Goal: Find specific page/section: Find specific page/section

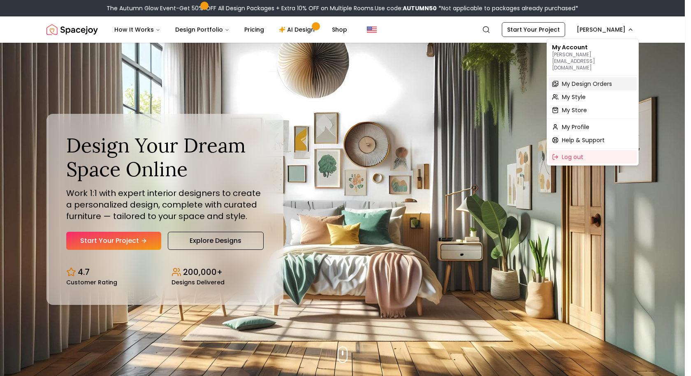
click at [608, 77] on div "My Design Orders" at bounding box center [593, 83] width 88 height 13
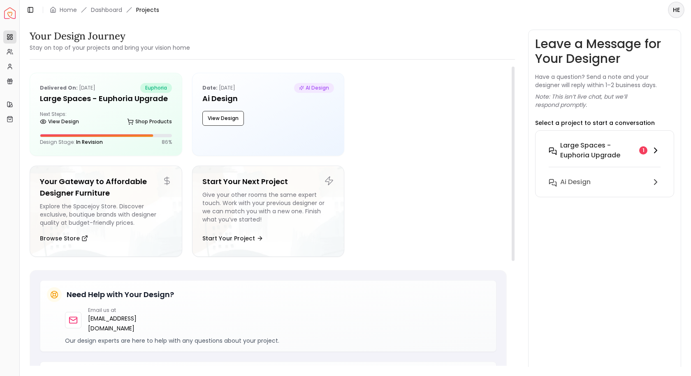
click at [582, 148] on h6 "Large Spaces - Euphoria Upgrade" at bounding box center [598, 151] width 76 height 20
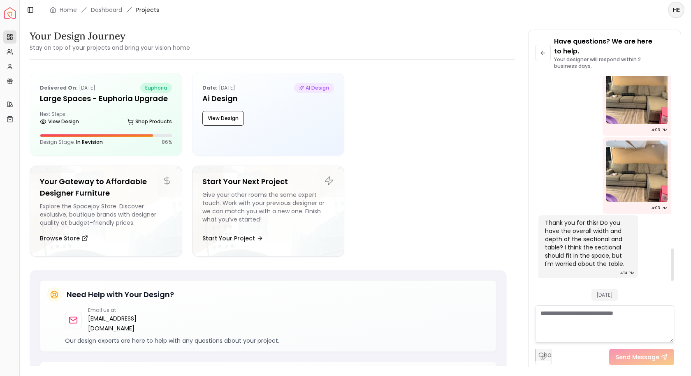
scroll to position [1379, 0]
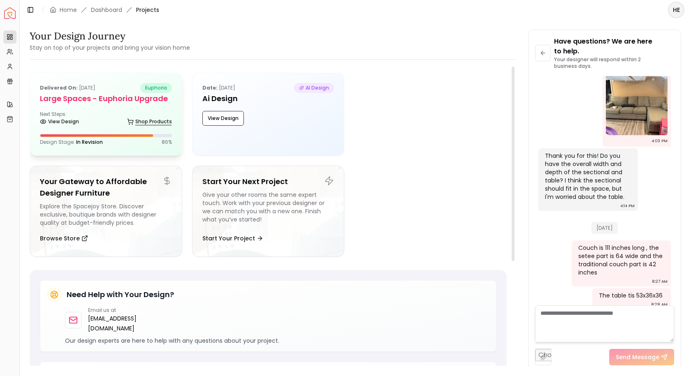
click at [140, 116] on link "Shop Products" at bounding box center [149, 122] width 45 height 12
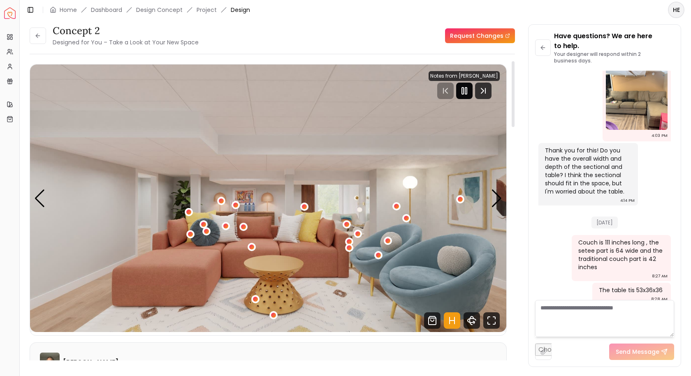
click at [469, 87] on icon "Pause" at bounding box center [464, 91] width 10 height 10
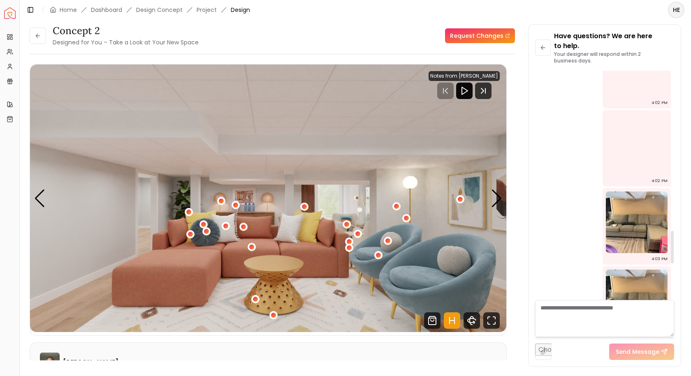
scroll to position [1379, 0]
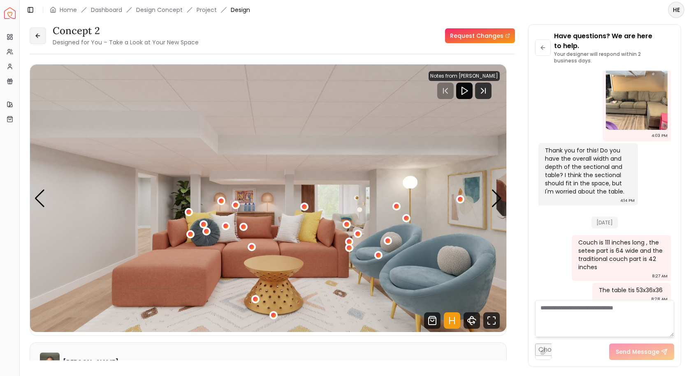
click at [45, 38] on button at bounding box center [38, 36] width 16 height 16
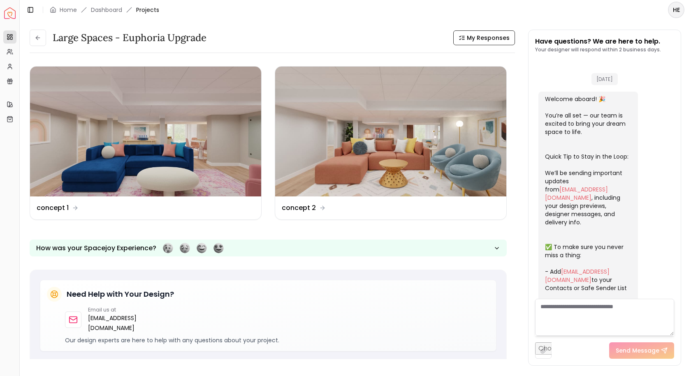
scroll to position [1370, 0]
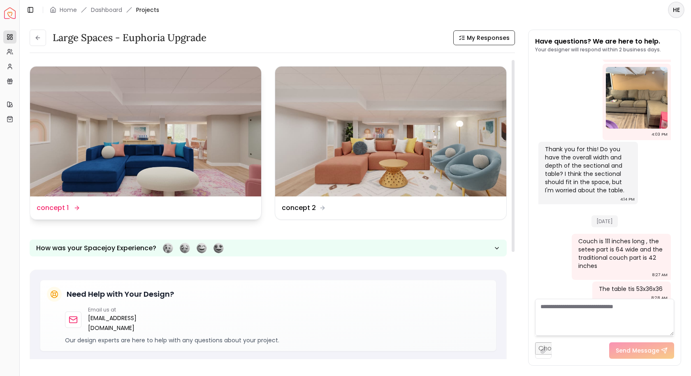
click at [138, 150] on img at bounding box center [145, 132] width 231 height 130
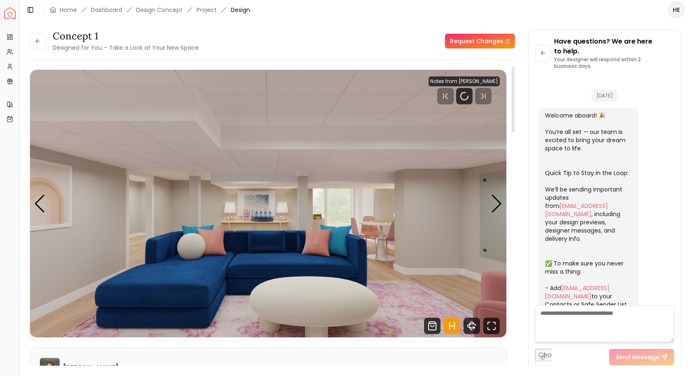
scroll to position [1379, 0]
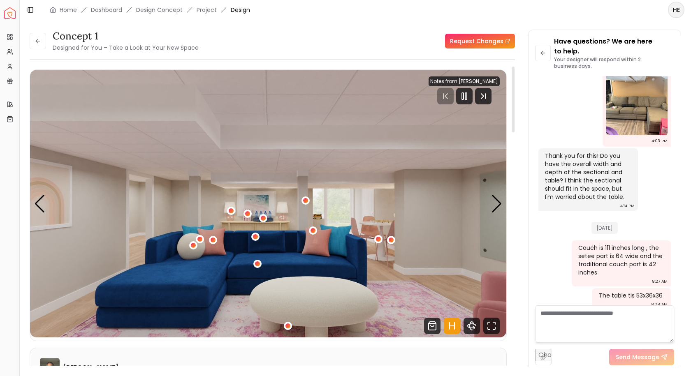
drag, startPoint x: 465, startPoint y: 99, endPoint x: 691, endPoint y: 218, distance: 255.0
click at [464, 99] on rect "Pause" at bounding box center [463, 96] width 2 height 7
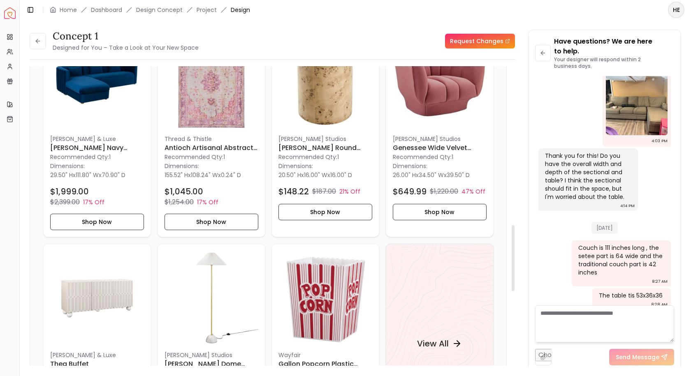
scroll to position [535, 0]
